Goal: Information Seeking & Learning: Check status

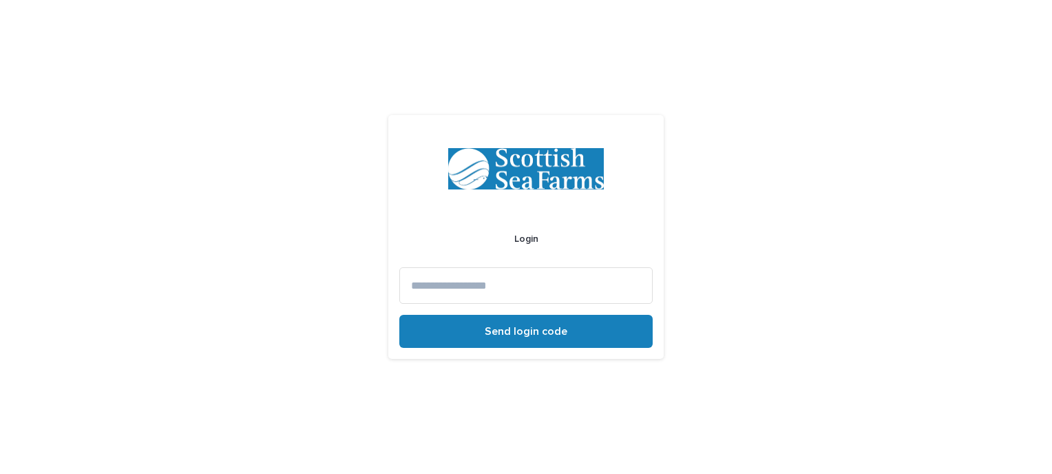
click at [496, 288] on input at bounding box center [525, 285] width 253 height 36
type input "**********"
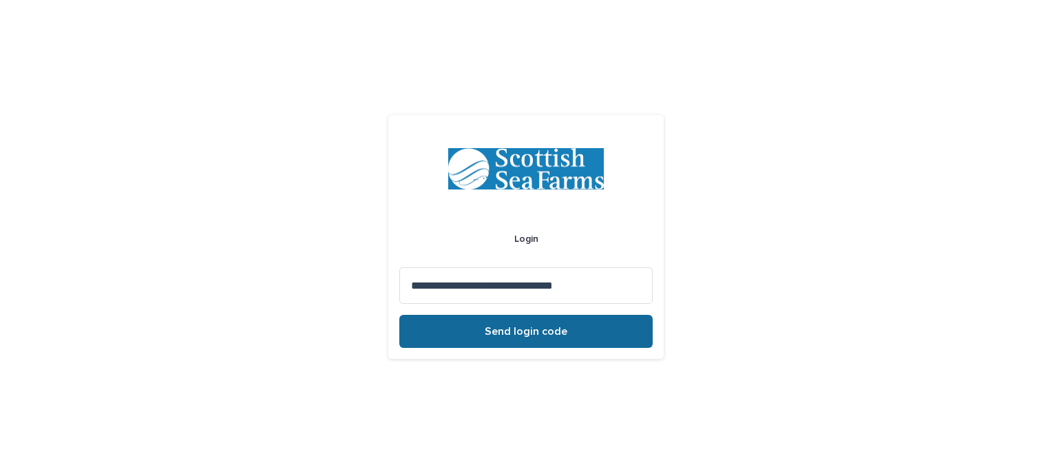
click at [508, 333] on span "Send login code" at bounding box center [526, 331] width 83 height 11
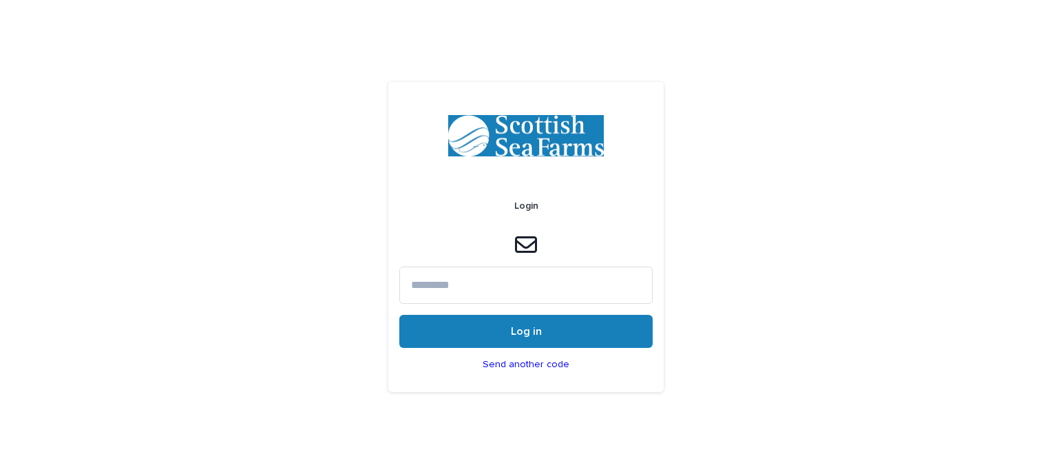
click at [478, 276] on input at bounding box center [525, 284] width 253 height 36
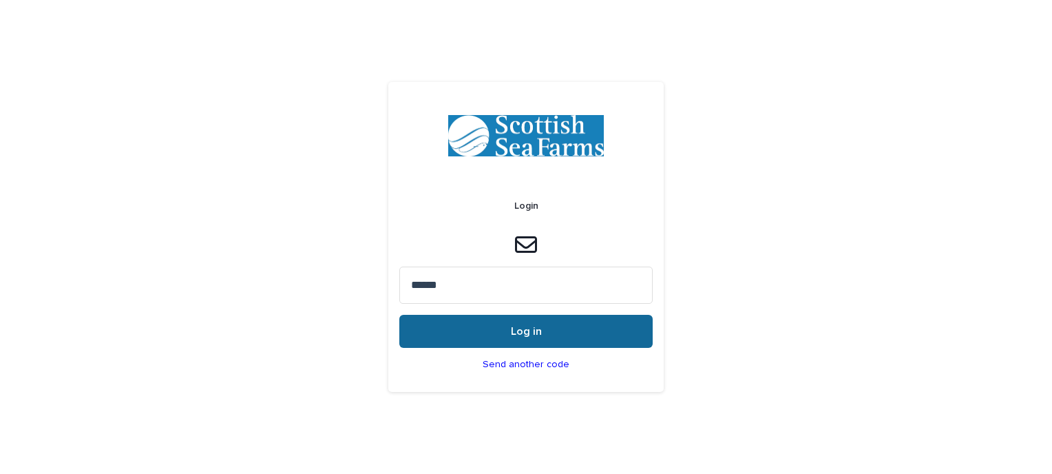
type input "******"
click at [538, 328] on span "Log in" at bounding box center [526, 331] width 31 height 11
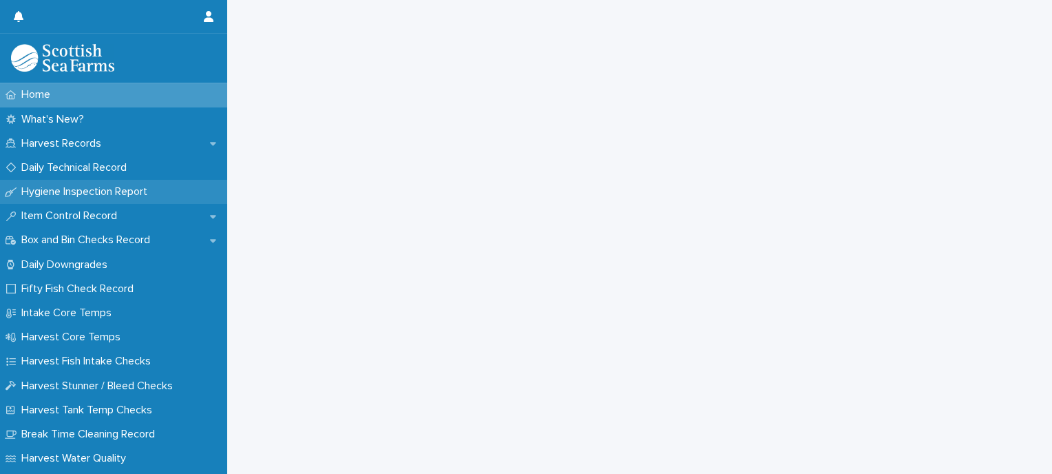
click at [118, 189] on p "Hygiene Inspection Report" at bounding box center [87, 191] width 142 height 13
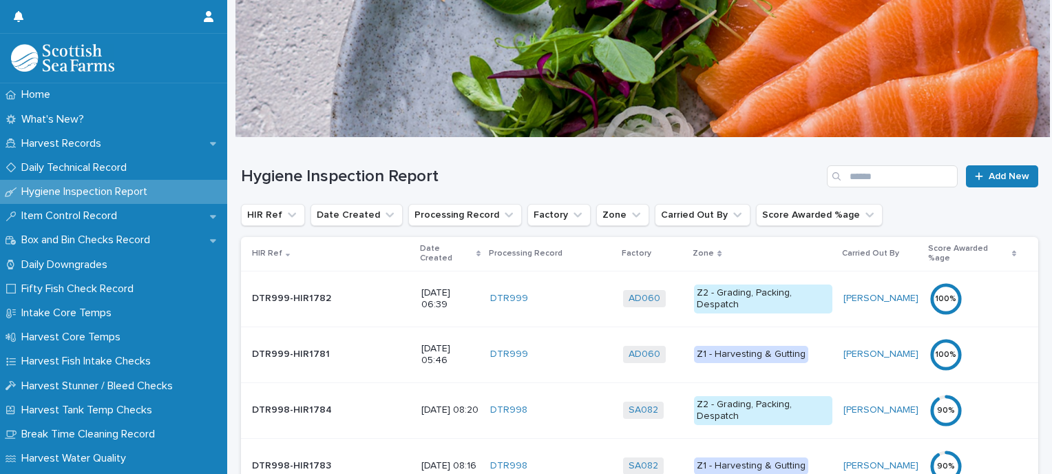
click at [420, 248] on p "Date Created" at bounding box center [446, 253] width 53 height 25
click at [420, 248] on div "Date Created" at bounding box center [450, 253] width 61 height 25
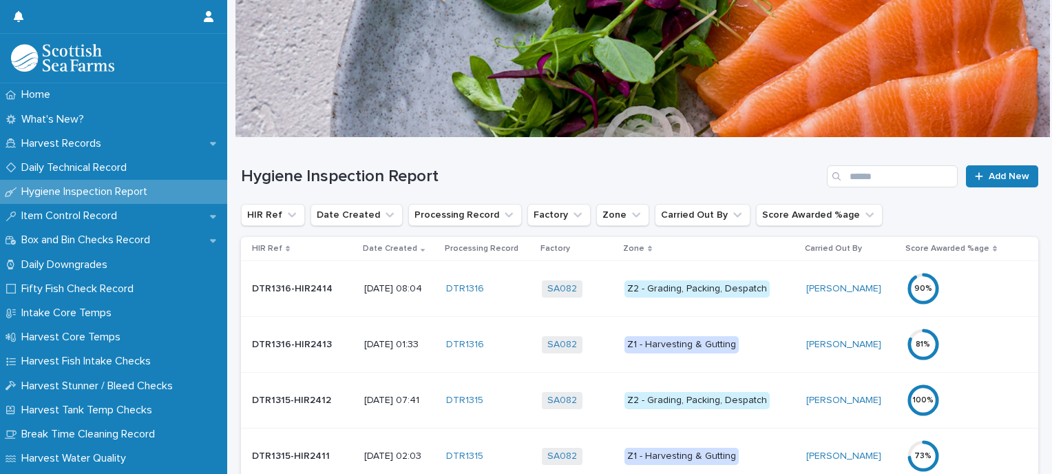
click at [668, 286] on div "Z2 - Grading, Packing, Despatch" at bounding box center [696, 288] width 145 height 17
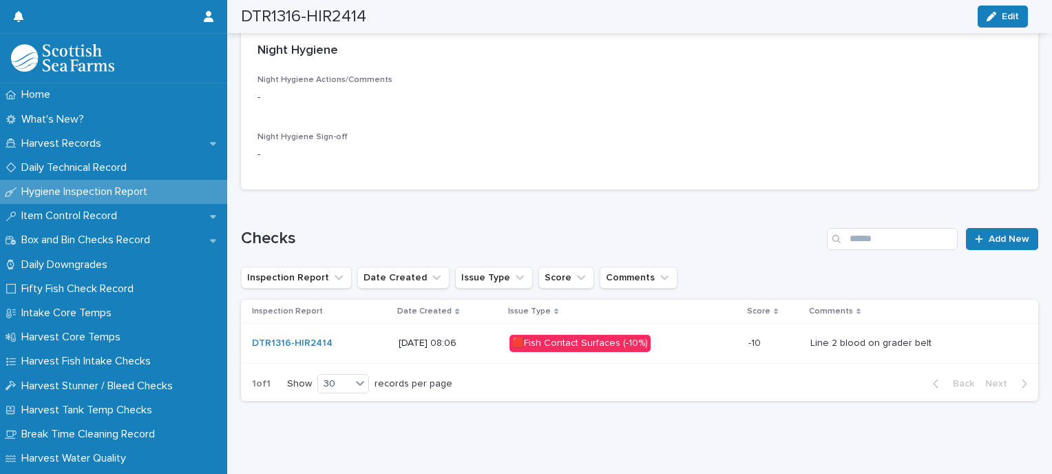
scroll to position [597, 0]
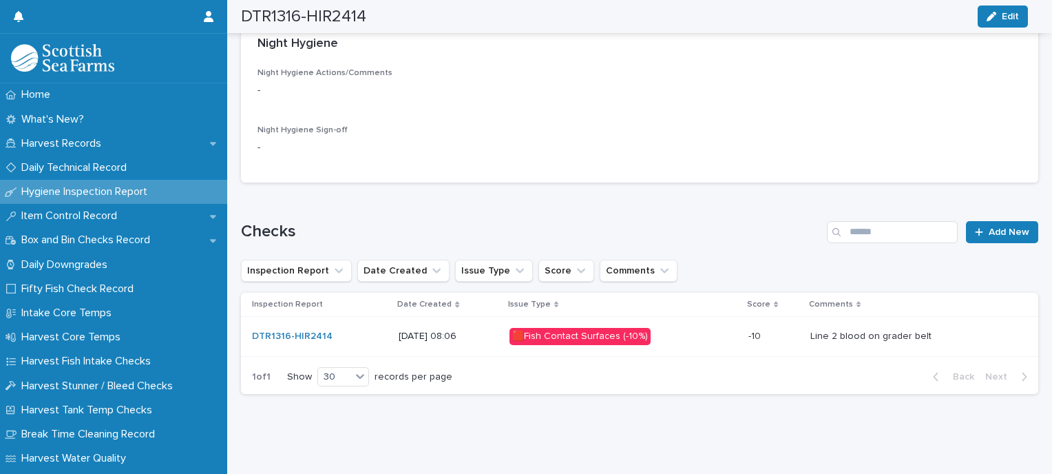
click at [611, 328] on div "🟥Fish Contact Surfaces (-10%)" at bounding box center [579, 336] width 141 height 17
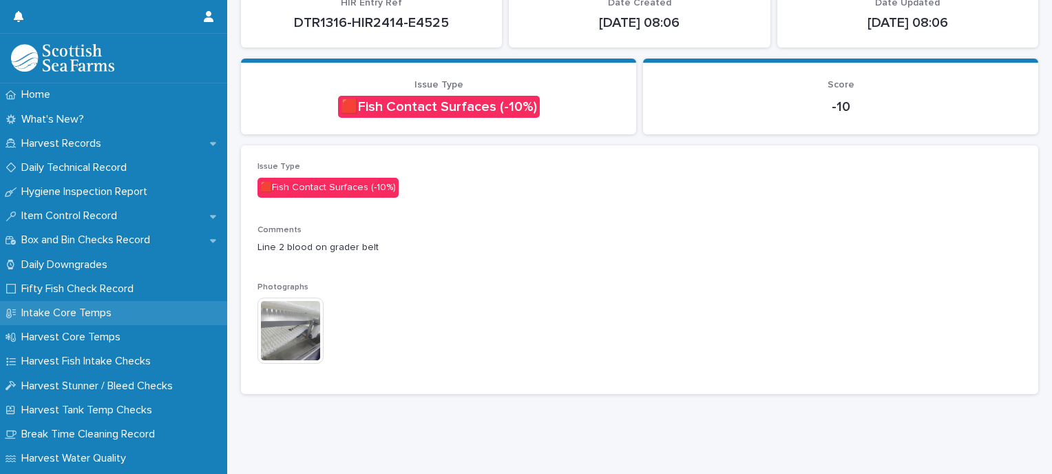
scroll to position [134, 0]
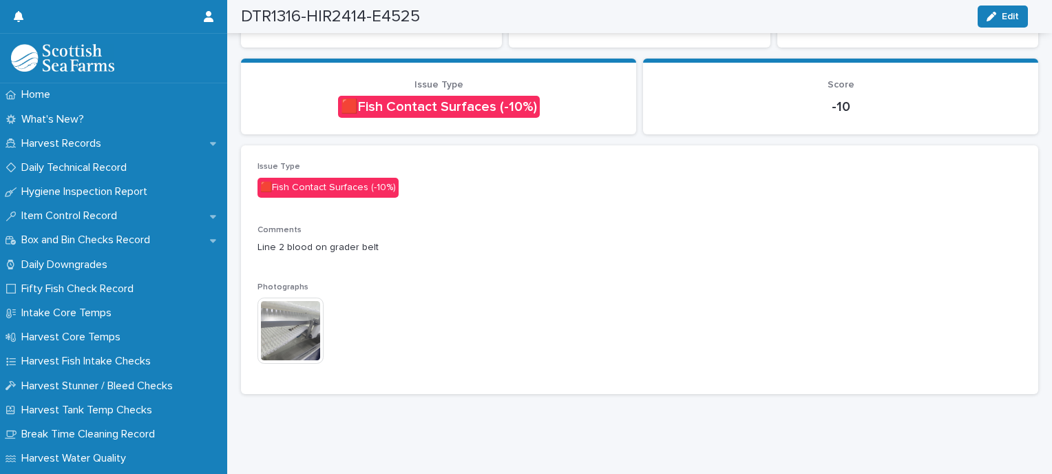
click at [292, 321] on img at bounding box center [290, 330] width 66 height 66
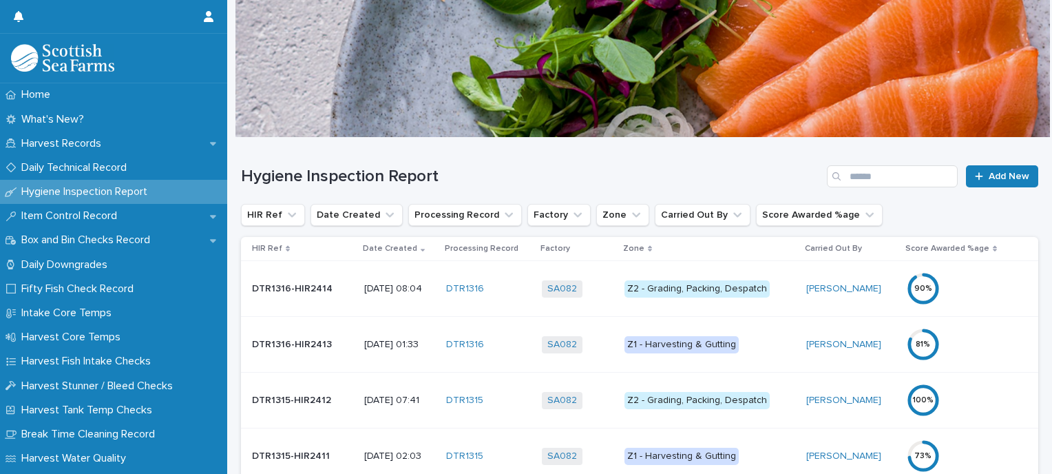
click at [681, 343] on div "Z1 - Harvesting & Gutting" at bounding box center [681, 344] width 114 height 17
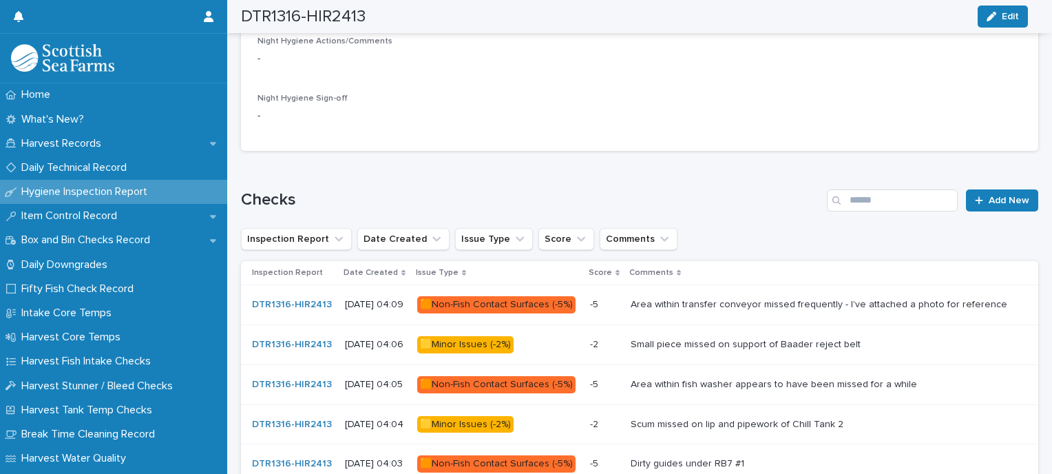
scroll to position [755, 0]
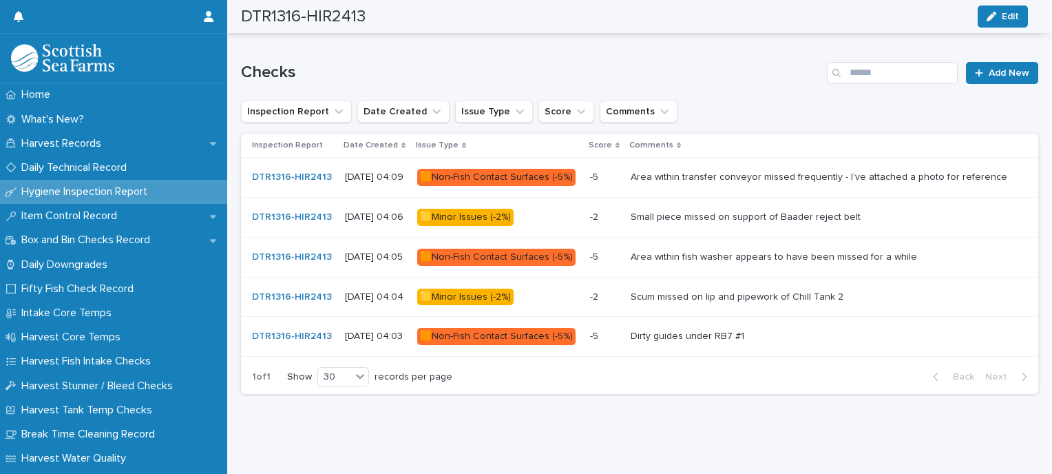
click at [493, 169] on div "🟧Non-Fish Contact Surfaces (-5%)" at bounding box center [496, 177] width 158 height 17
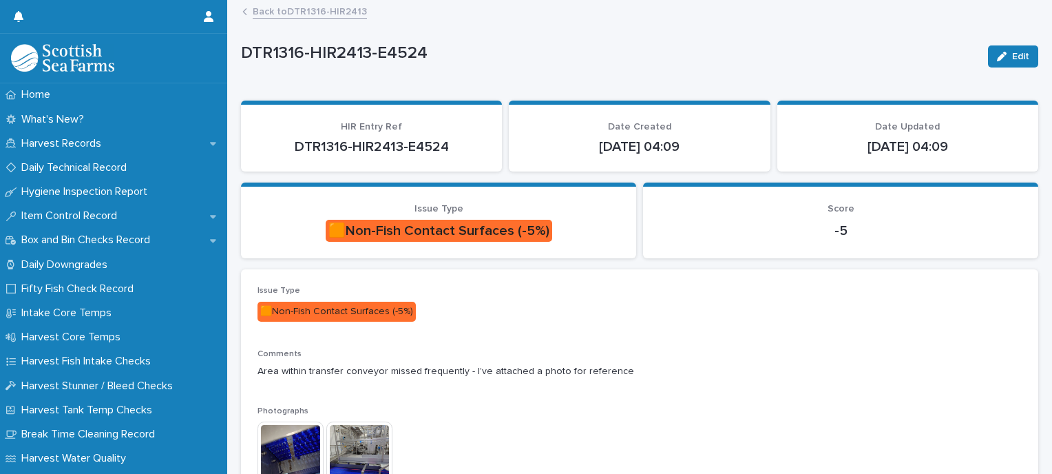
scroll to position [134, 0]
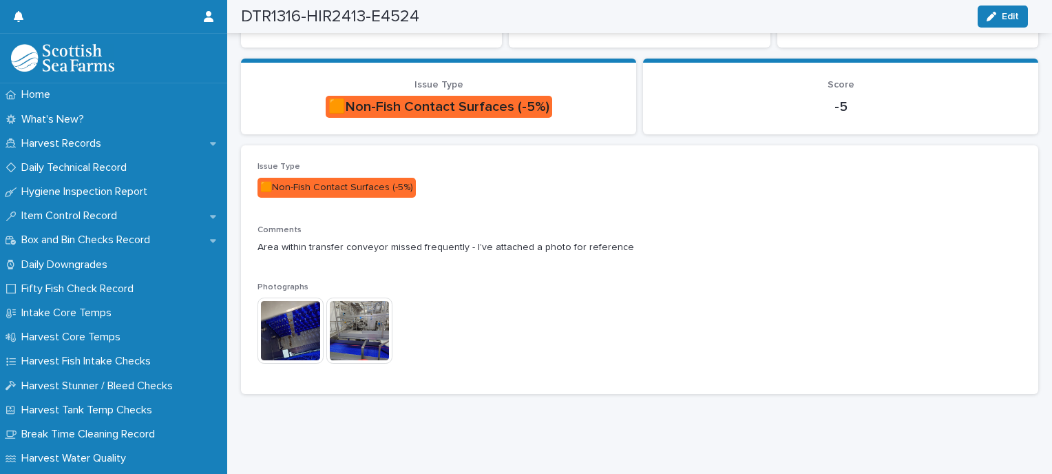
click at [292, 327] on img at bounding box center [290, 330] width 66 height 66
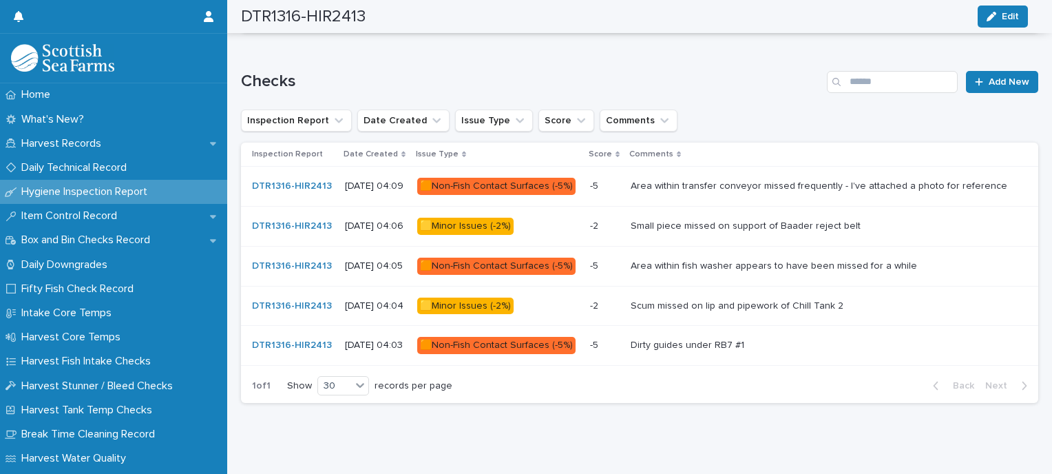
scroll to position [755, 0]
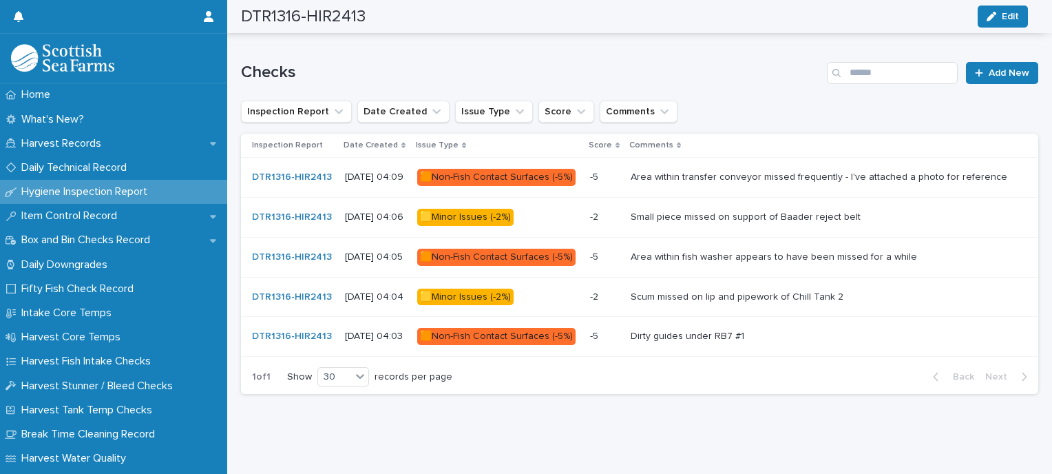
click at [502, 209] on div "🟨Minor Issues (-2%)" at bounding box center [465, 217] width 96 height 17
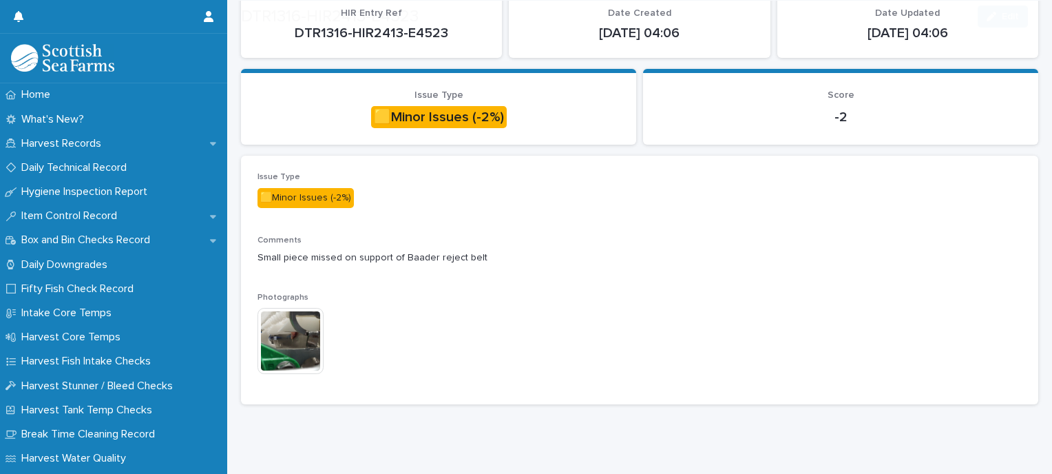
scroll to position [134, 0]
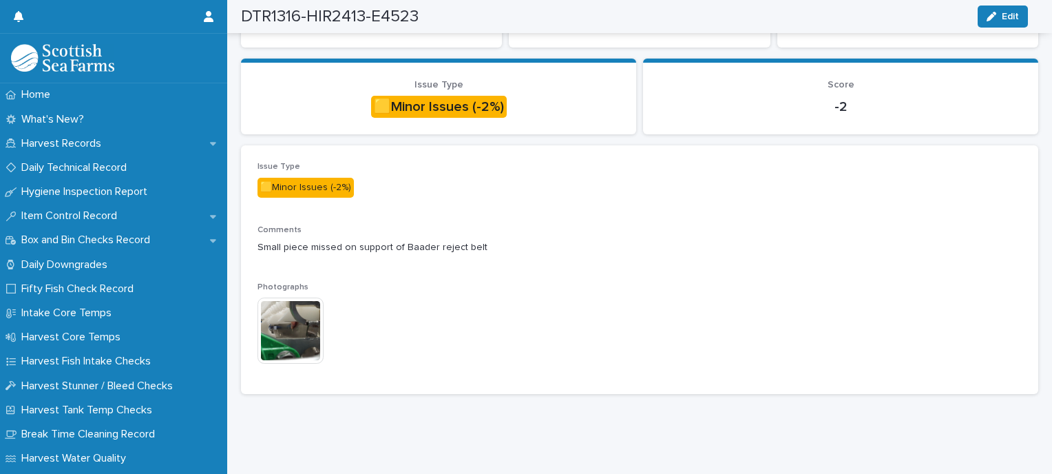
click at [293, 314] on img at bounding box center [290, 330] width 66 height 66
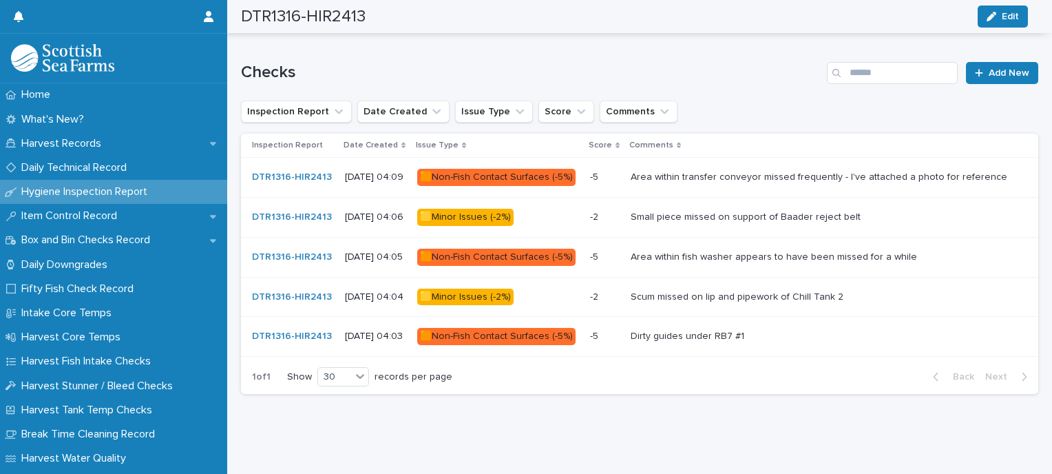
scroll to position [755, 0]
click at [533, 248] on div "🟧Non-Fish Contact Surfaces (-5%)" at bounding box center [496, 256] width 158 height 17
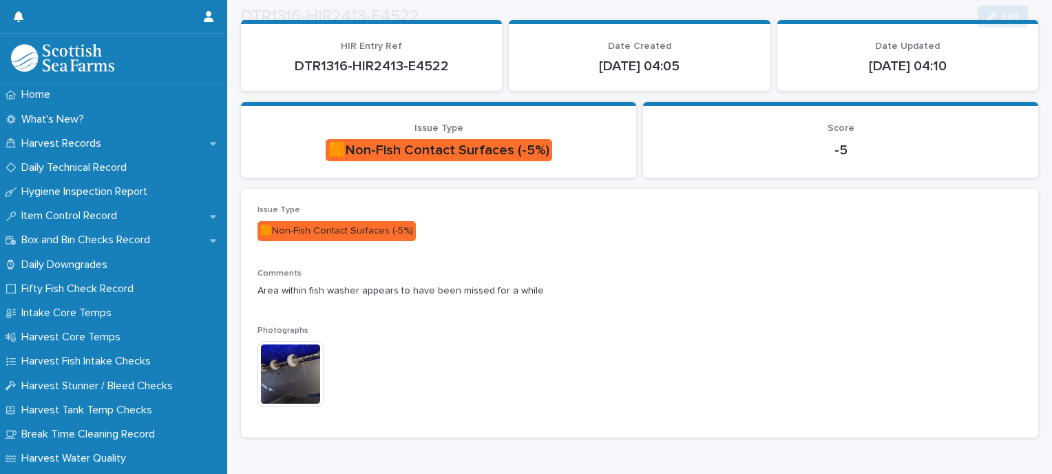
scroll to position [134, 0]
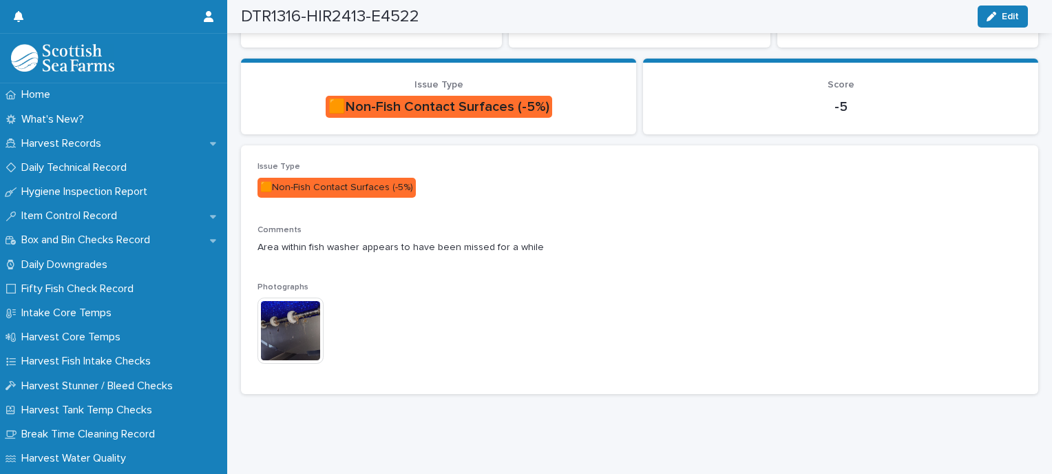
click at [282, 319] on img at bounding box center [290, 330] width 66 height 66
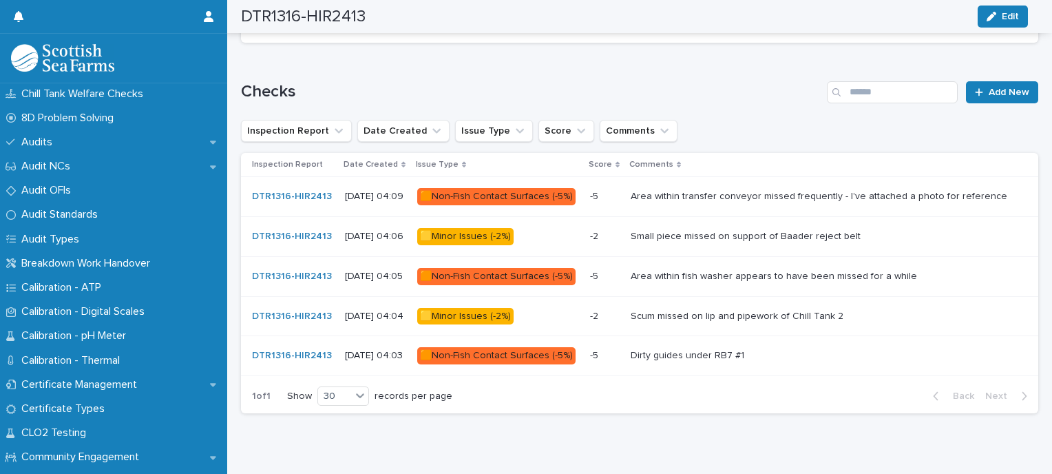
scroll to position [755, 0]
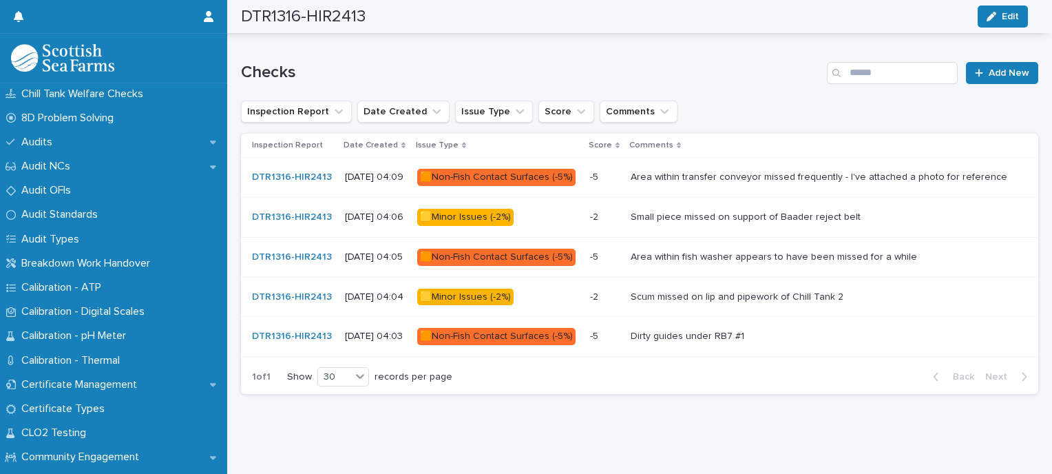
click at [745, 288] on p "Scum missed on lip and pipework of Chill Tank 2" at bounding box center [738, 295] width 215 height 14
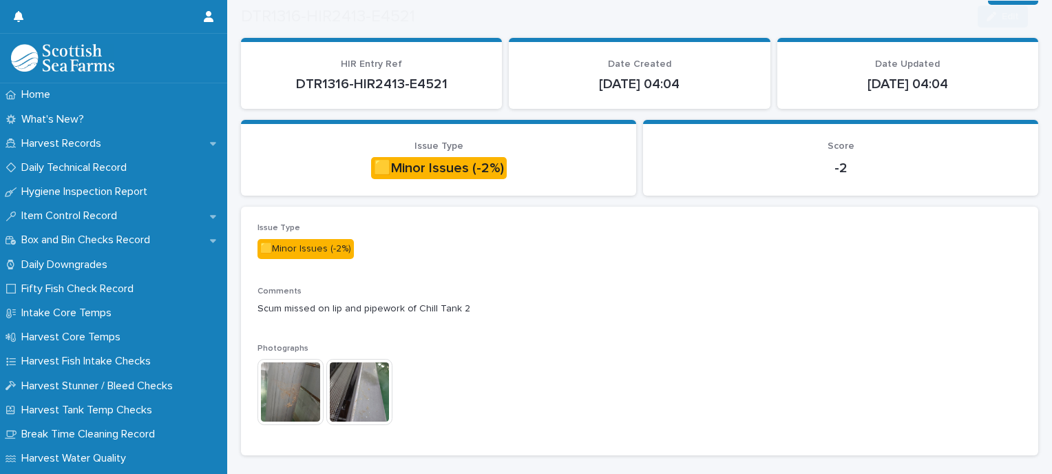
scroll to position [134, 0]
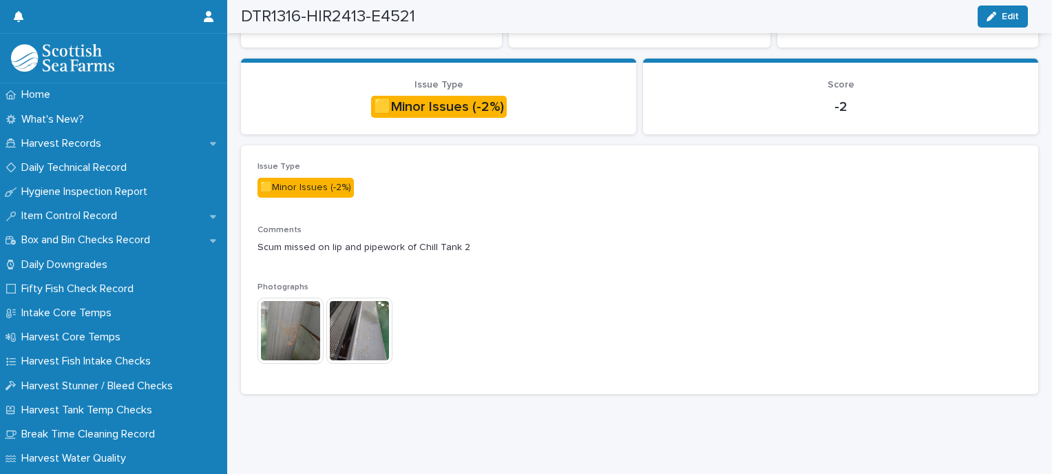
click at [283, 337] on img at bounding box center [290, 330] width 66 height 66
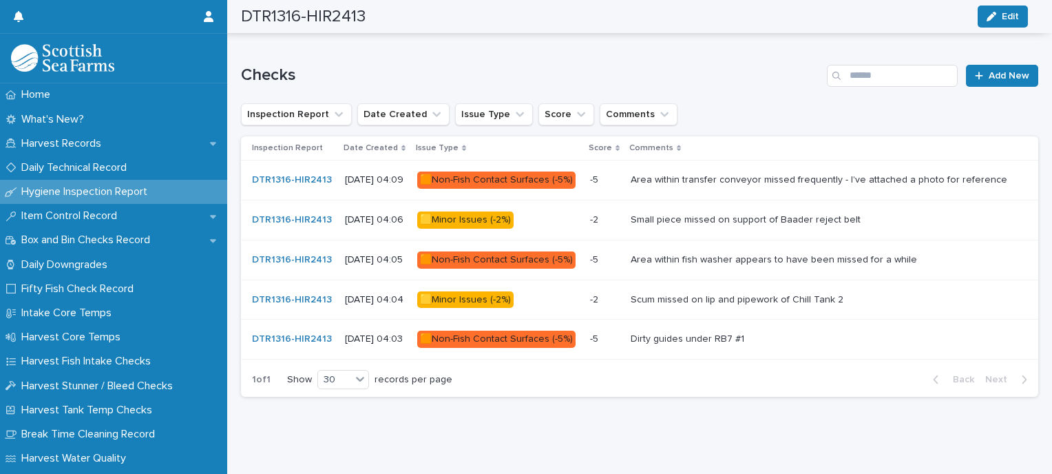
scroll to position [755, 0]
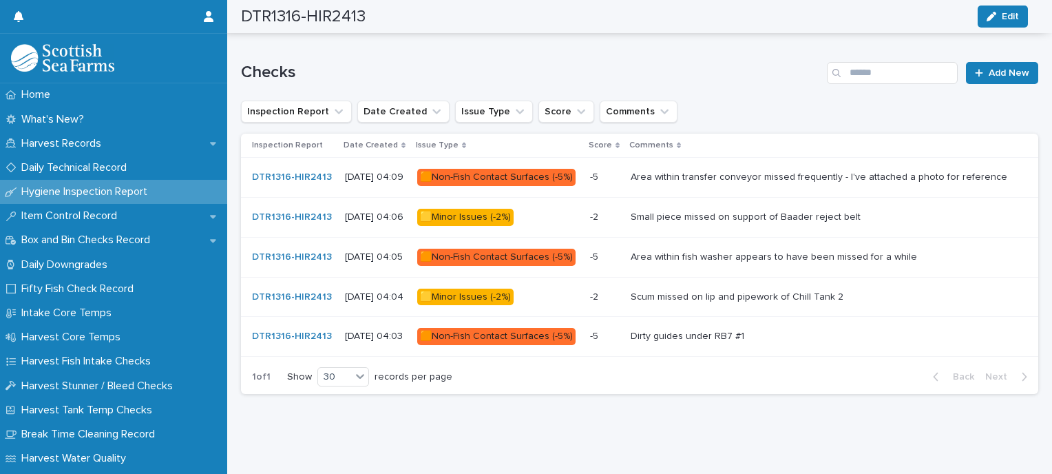
click at [533, 328] on div "🟧Non-Fish Contact Surfaces (-5%)" at bounding box center [496, 336] width 158 height 17
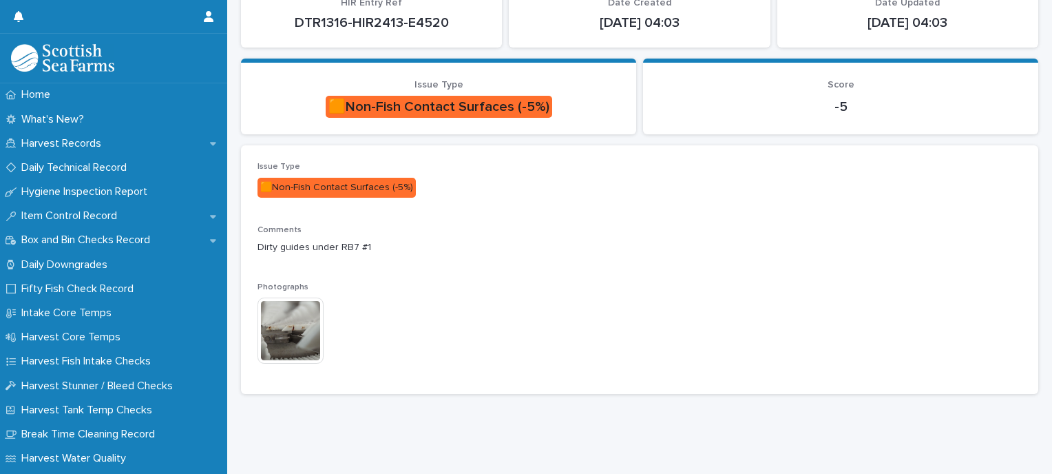
scroll to position [134, 0]
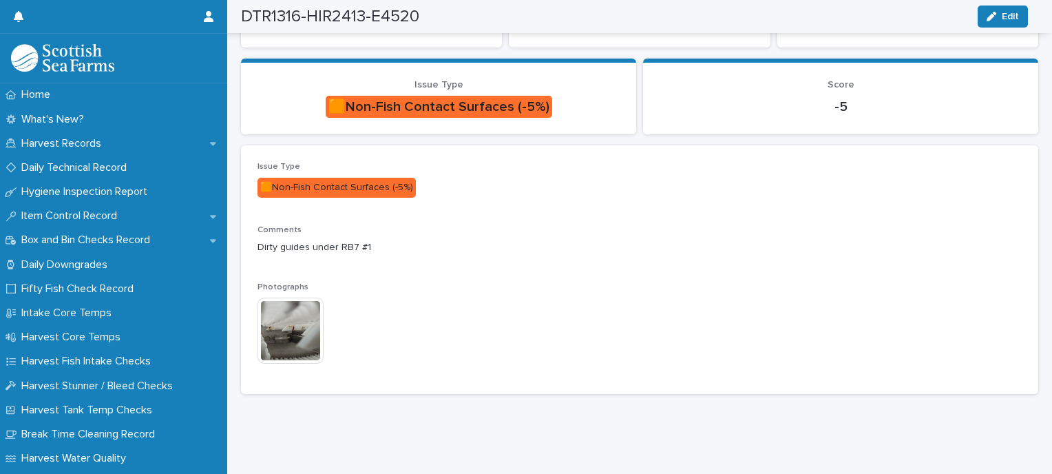
click at [289, 330] on img at bounding box center [290, 330] width 66 height 66
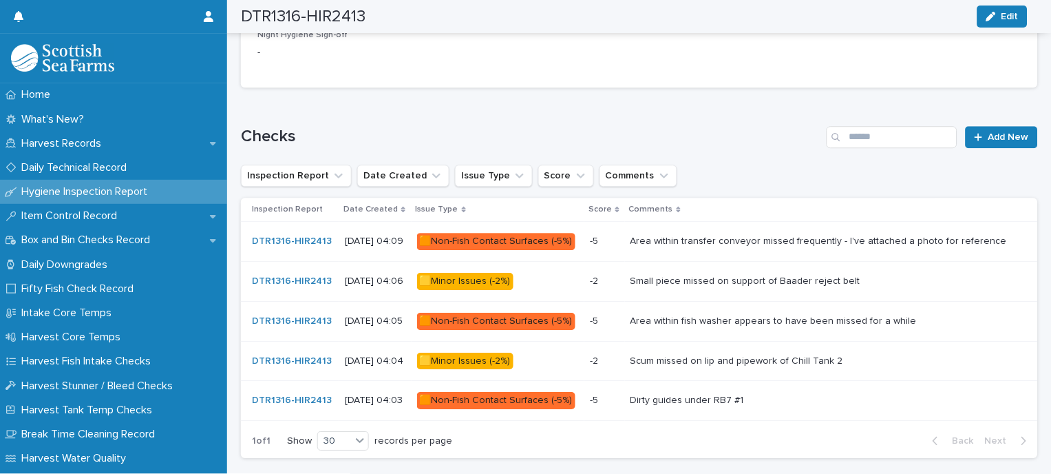
scroll to position [695, 0]
